Goal: Transaction & Acquisition: Purchase product/service

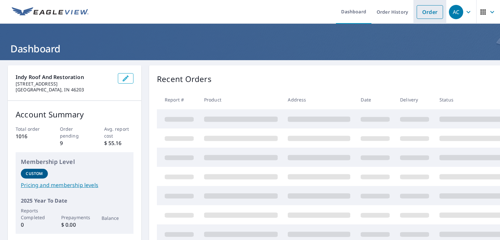
click at [425, 11] on link "Order" at bounding box center [430, 12] width 26 height 14
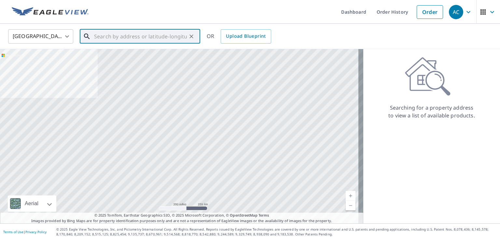
click at [120, 33] on input "text" at bounding box center [140, 36] width 93 height 18
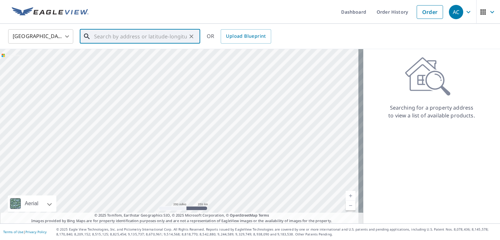
paste input "[STREET_ADDRESS][US_STATE]"
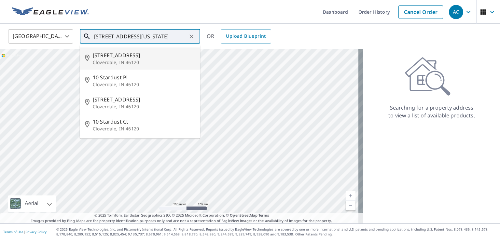
click at [146, 62] on p "Cloverdale, IN 46120" at bounding box center [144, 62] width 102 height 7
type input "[STREET_ADDRESS]"
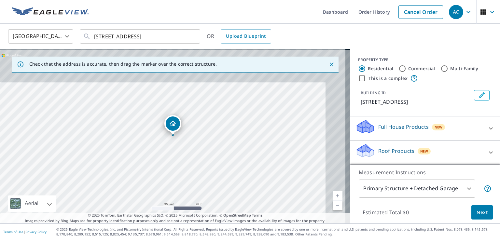
drag, startPoint x: 172, startPoint y: 134, endPoint x: 265, endPoint y: 215, distance: 124.0
click at [283, 237] on div "Dashboard Order History Cancel Order AC United States US ​ [STREET_ADDRESS] ​ O…" at bounding box center [250, 120] width 500 height 240
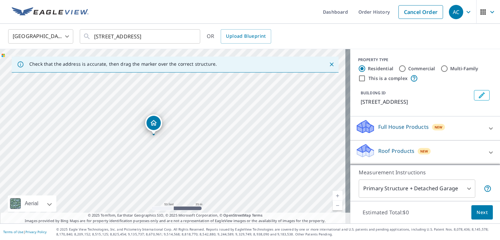
click at [241, 203] on div "[STREET_ADDRESS]" at bounding box center [175, 136] width 350 height 175
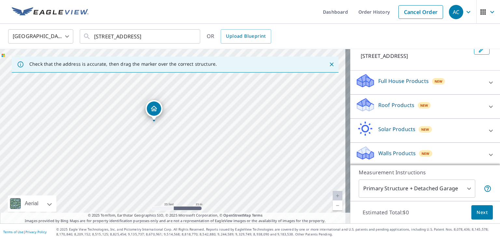
scroll to position [48, 0]
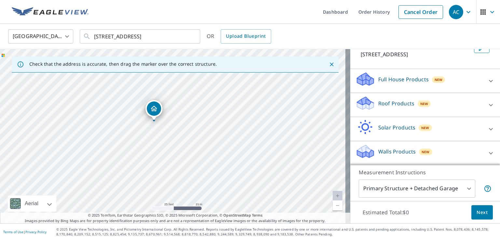
click at [395, 104] on p "Roof Products" at bounding box center [396, 104] width 36 height 8
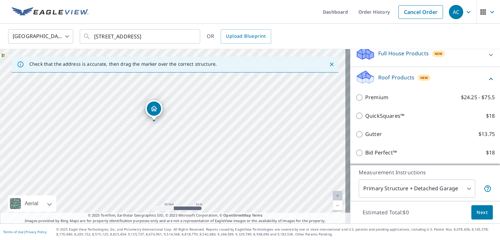
scroll to position [80, 0]
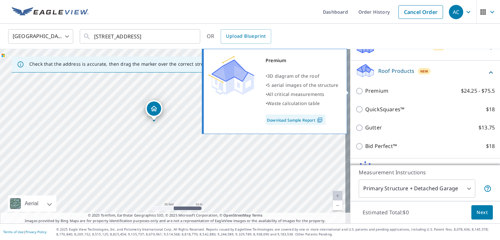
click at [365, 90] on p "Premium" at bounding box center [376, 91] width 23 height 8
click at [364, 90] on input "Premium $24.25 - $75.5" at bounding box center [361, 91] width 10 height 8
checkbox input "true"
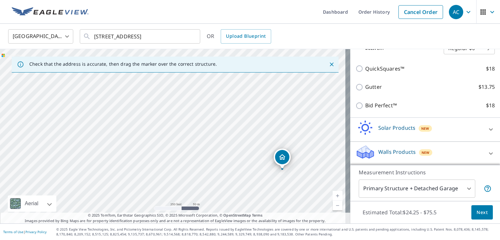
scroll to position [12, 0]
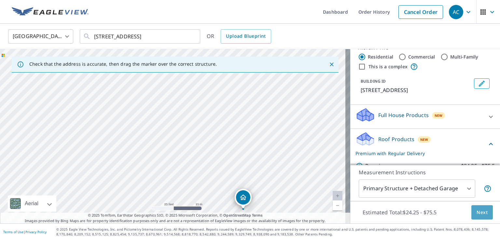
click at [484, 212] on button "Next" at bounding box center [482, 212] width 21 height 15
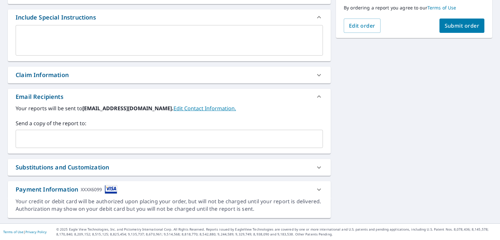
scroll to position [169, 0]
click at [53, 141] on input "text" at bounding box center [165, 139] width 292 height 12
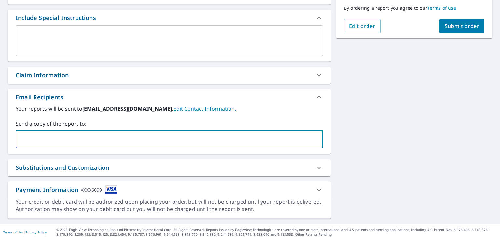
paste input "[EMAIL_ADDRESS][DOMAIN_NAME]"
type input "[EMAIL_ADDRESS][DOMAIN_NAME]"
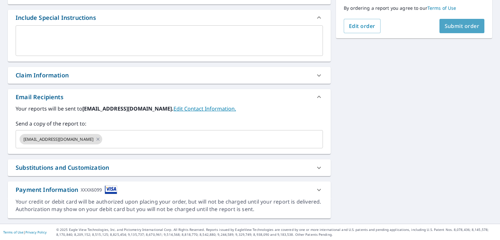
click at [456, 30] on button "Submit order" at bounding box center [462, 26] width 45 height 14
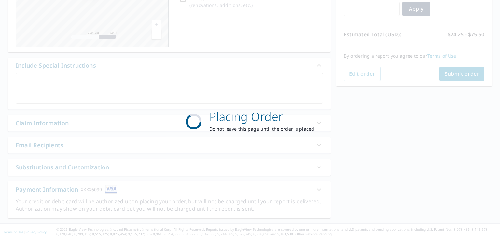
scroll to position [121, 0]
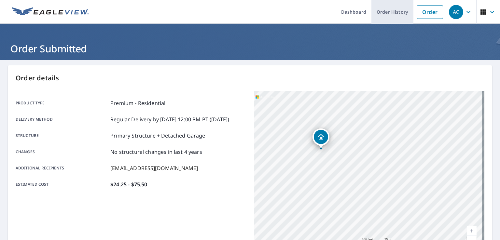
click at [383, 9] on link "Order History" at bounding box center [393, 12] width 42 height 24
